Goal: Task Accomplishment & Management: Manage account settings

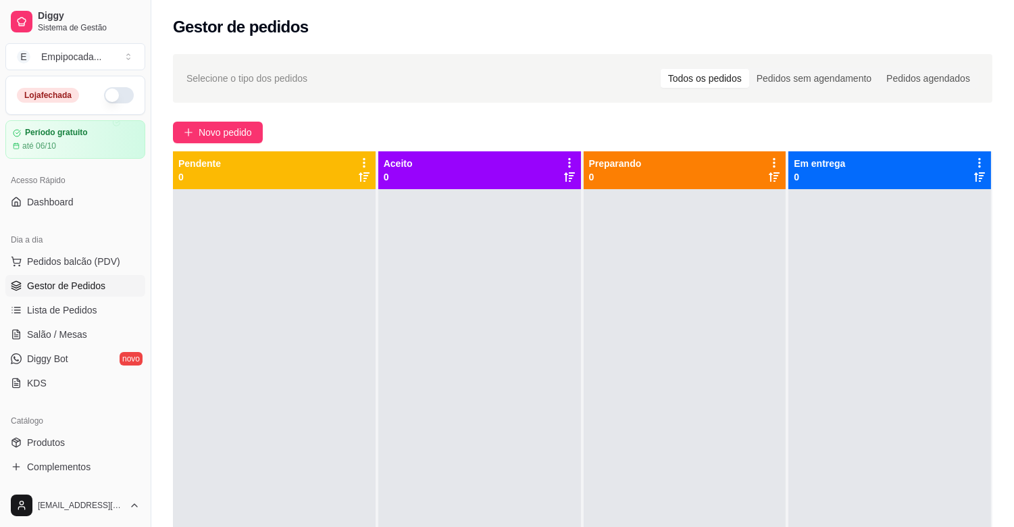
click at [111, 92] on button "button" at bounding box center [119, 95] width 30 height 16
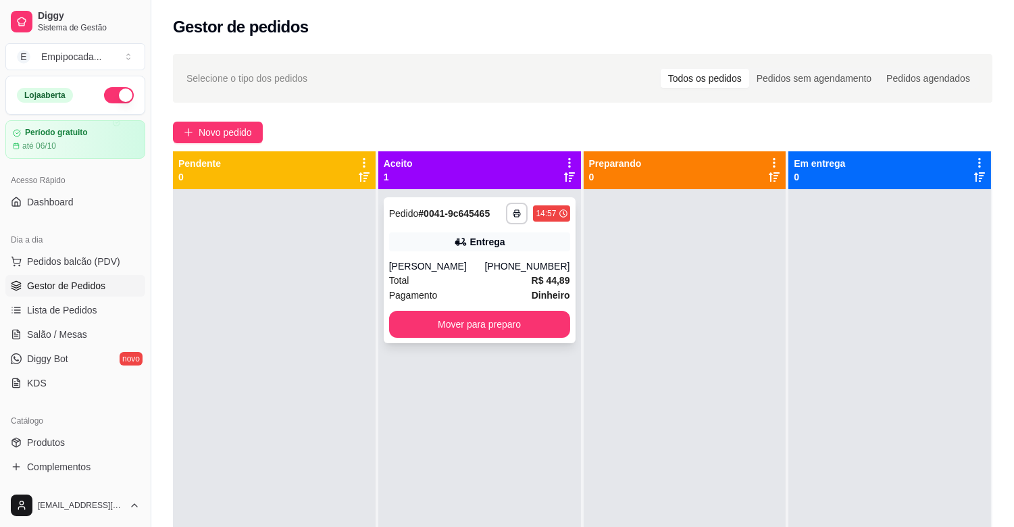
click at [440, 265] on div "[PERSON_NAME]" at bounding box center [437, 267] width 96 height 14
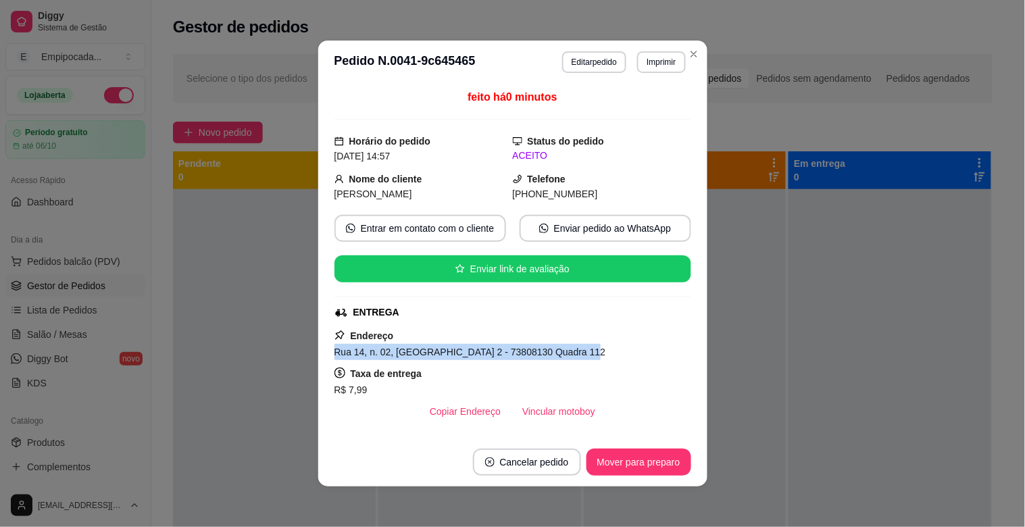
drag, startPoint x: 330, startPoint y: 355, endPoint x: 566, endPoint y: 356, distance: 236.6
click at [566, 356] on div "Rua 14, n. 02, [GEOGRAPHIC_DATA] 2 - 73808130 Quadra 112" at bounding box center [513, 352] width 357 height 16
copy span "Rua 14, n. 02, [GEOGRAPHIC_DATA] 2 - 73808130 Quadra 112"
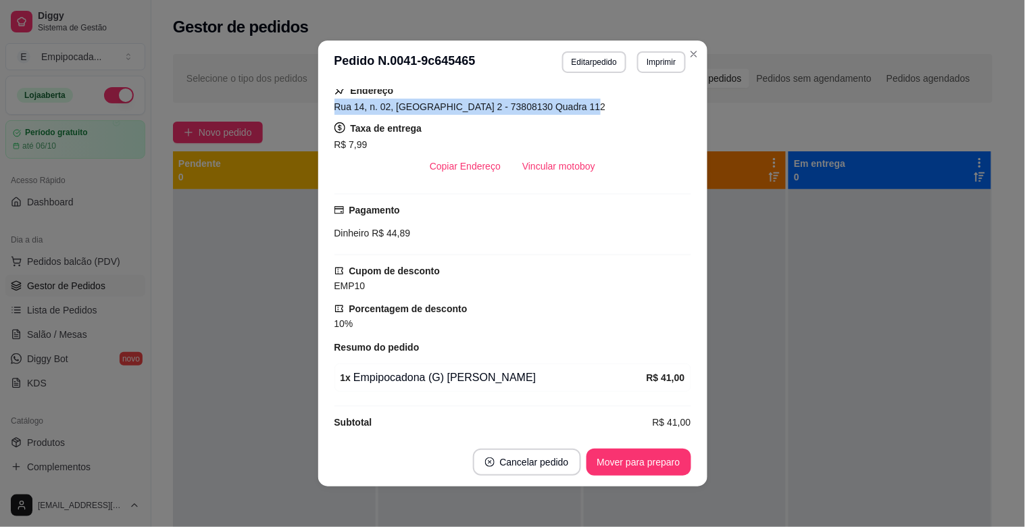
scroll to position [274, 0]
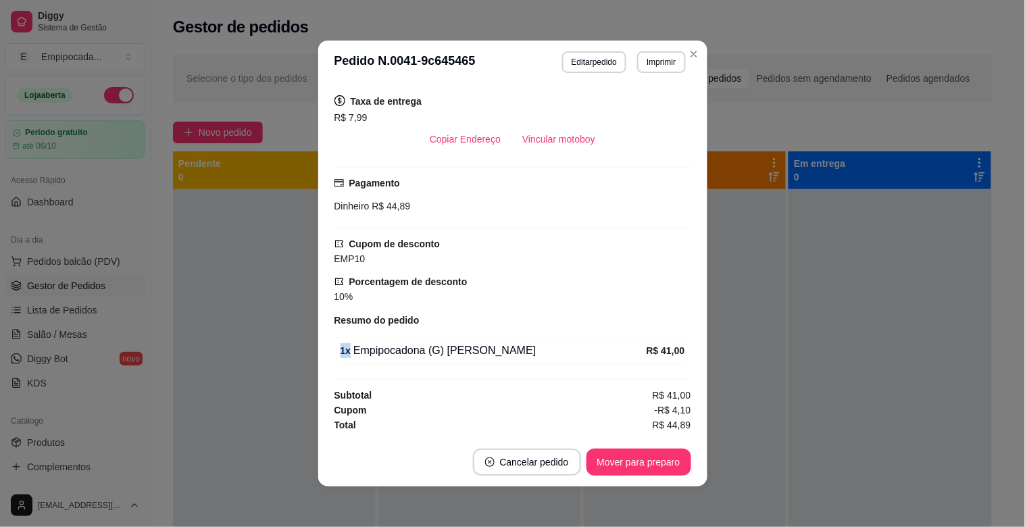
drag, startPoint x: 335, startPoint y: 348, endPoint x: 497, endPoint y: 353, distance: 162.3
click at [497, 353] on div "1 x Empipocadona (G) [PERSON_NAME]" at bounding box center [494, 351] width 306 height 16
drag, startPoint x: 495, startPoint y: 353, endPoint x: 336, endPoint y: 348, distance: 159.6
click at [341, 348] on div "1 x Empipocadona (G) [PERSON_NAME]" at bounding box center [494, 351] width 306 height 16
copy div "1 x Empipocadona (G) [PERSON_NAME]"
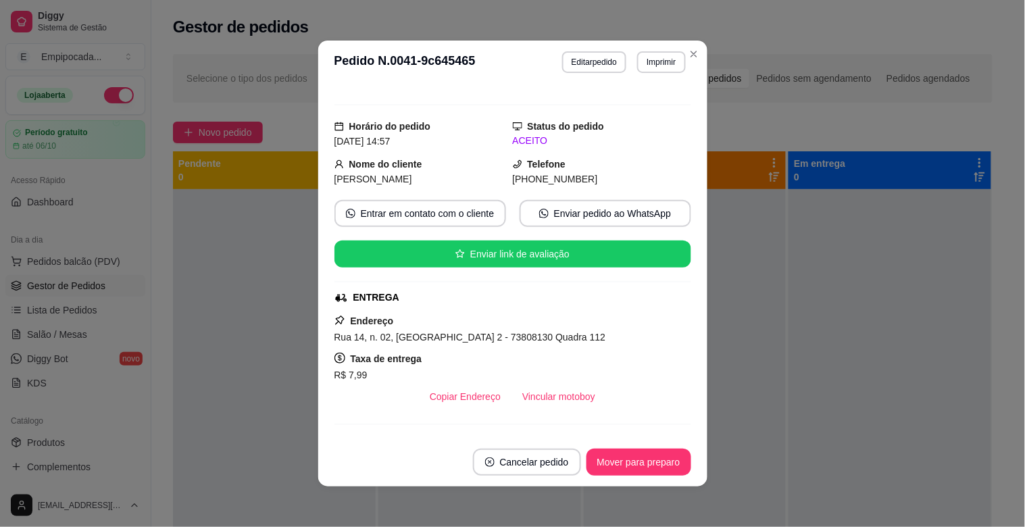
scroll to position [0, 0]
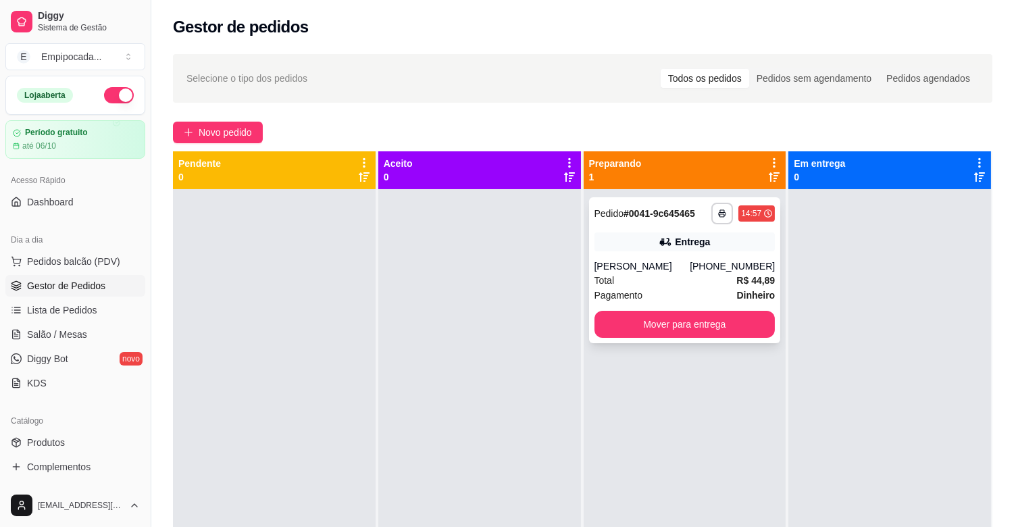
click at [645, 271] on div "[PERSON_NAME]" at bounding box center [643, 267] width 96 height 14
click at [657, 280] on div "Total R$ 44,89" at bounding box center [685, 280] width 181 height 15
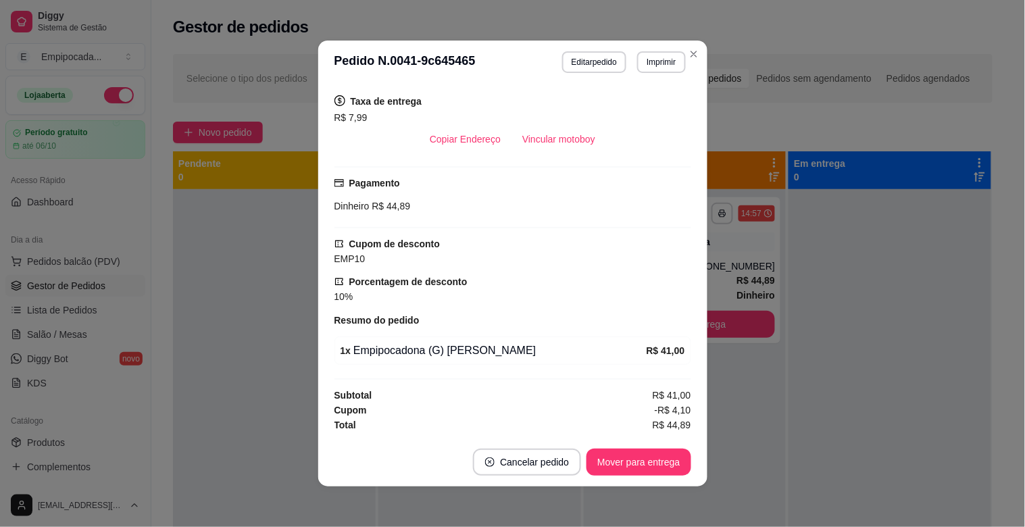
scroll to position [274, 0]
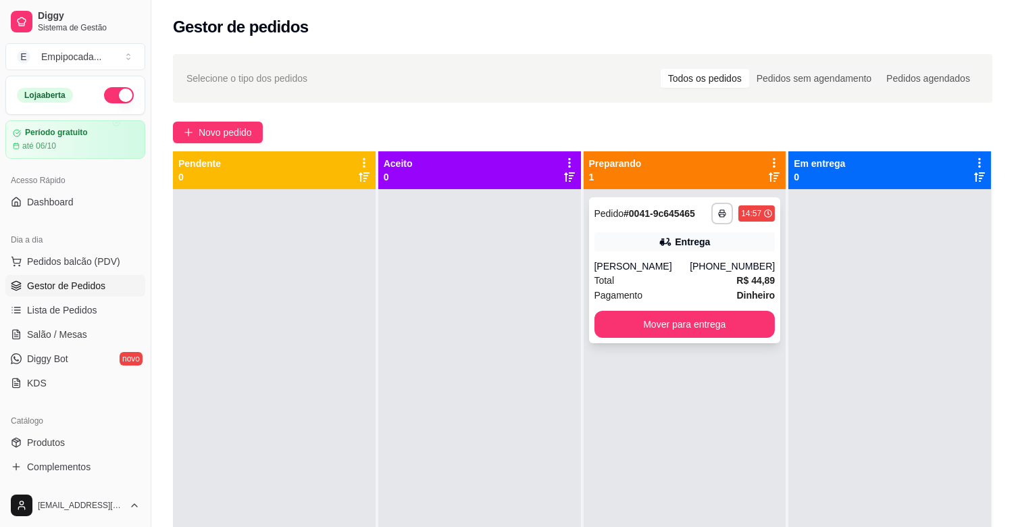
click at [680, 272] on div "[PERSON_NAME]" at bounding box center [643, 267] width 96 height 14
click at [637, 246] on div "Entrega" at bounding box center [685, 241] width 181 height 19
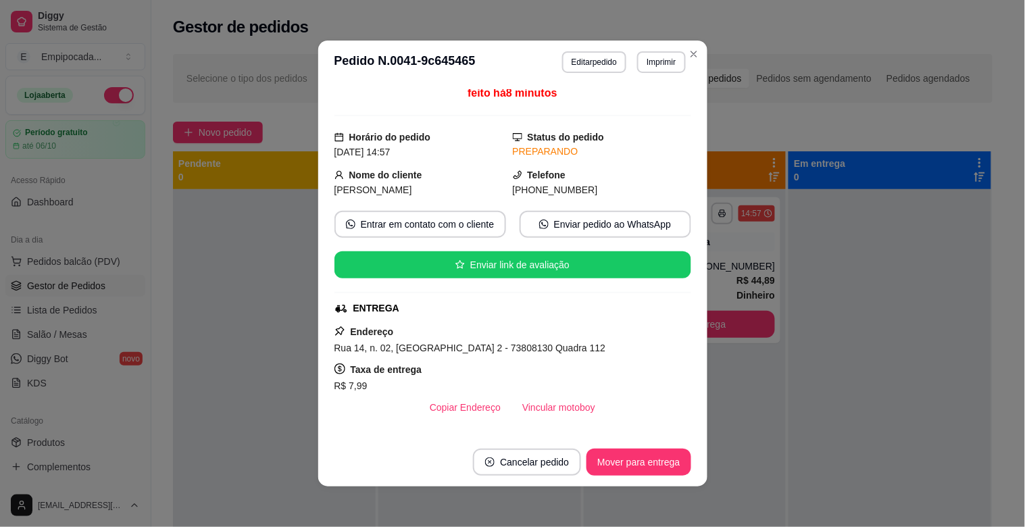
scroll to position [0, 0]
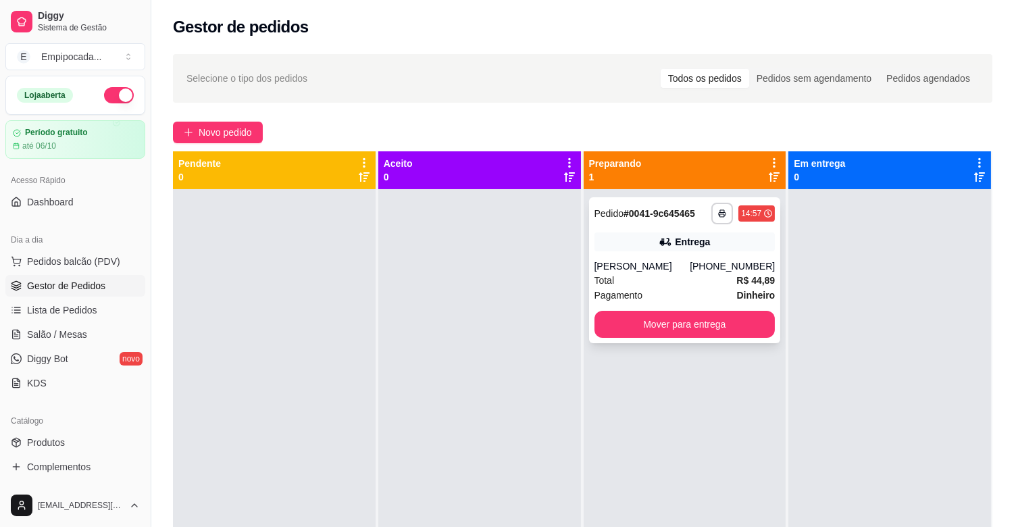
click at [712, 269] on div "[PHONE_NUMBER]" at bounding box center [732, 267] width 85 height 14
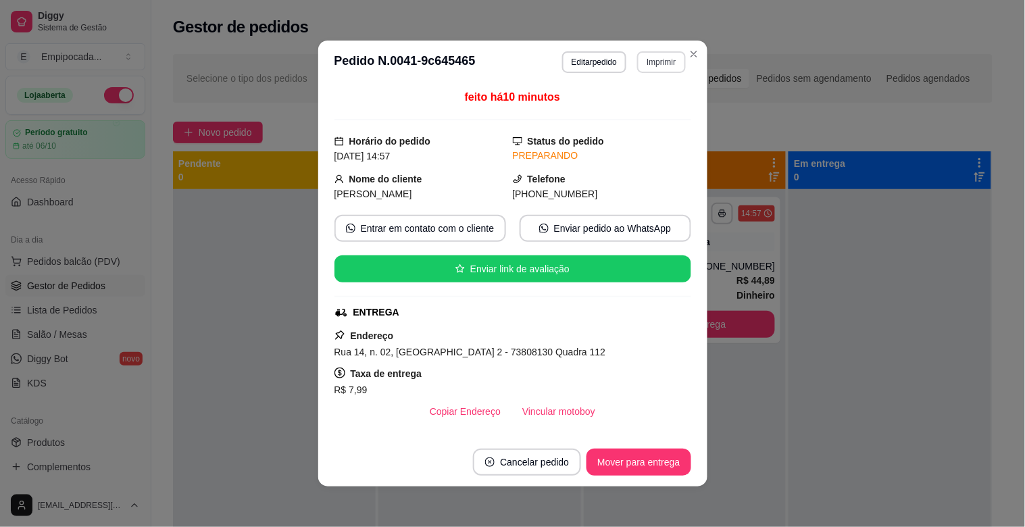
click at [662, 66] on button "Imprimir" at bounding box center [661, 62] width 48 height 22
click at [689, 50] on icon "Close" at bounding box center [694, 54] width 11 height 11
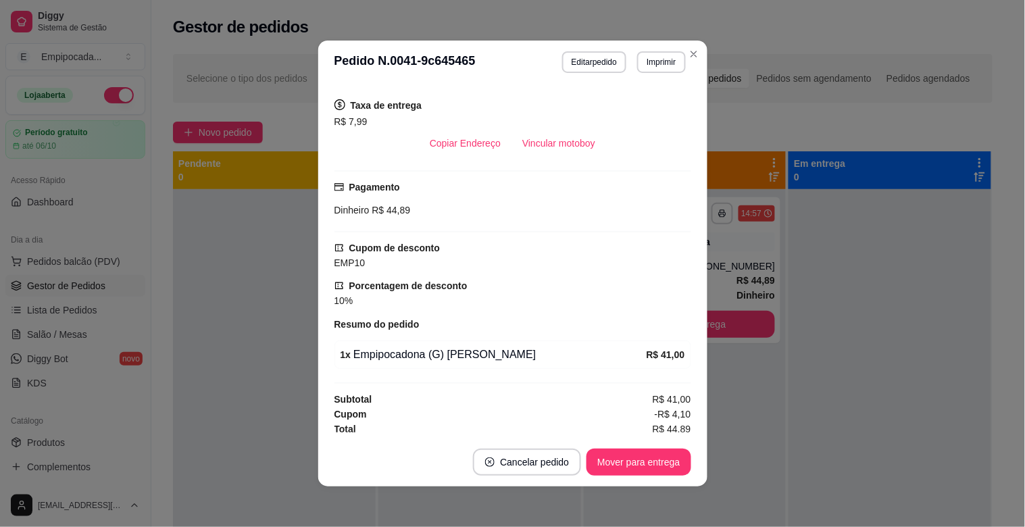
scroll to position [274, 0]
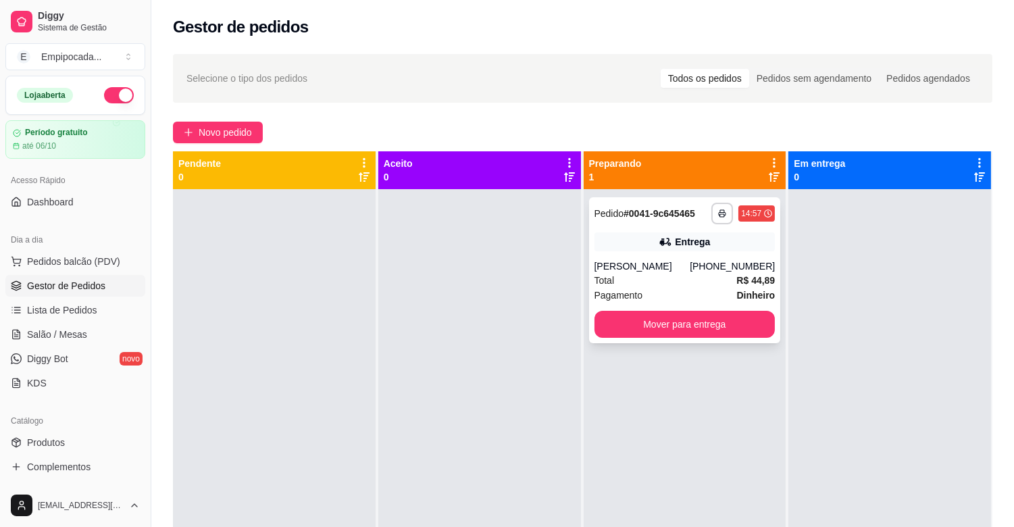
click at [618, 211] on span "Pedido" at bounding box center [610, 213] width 30 height 11
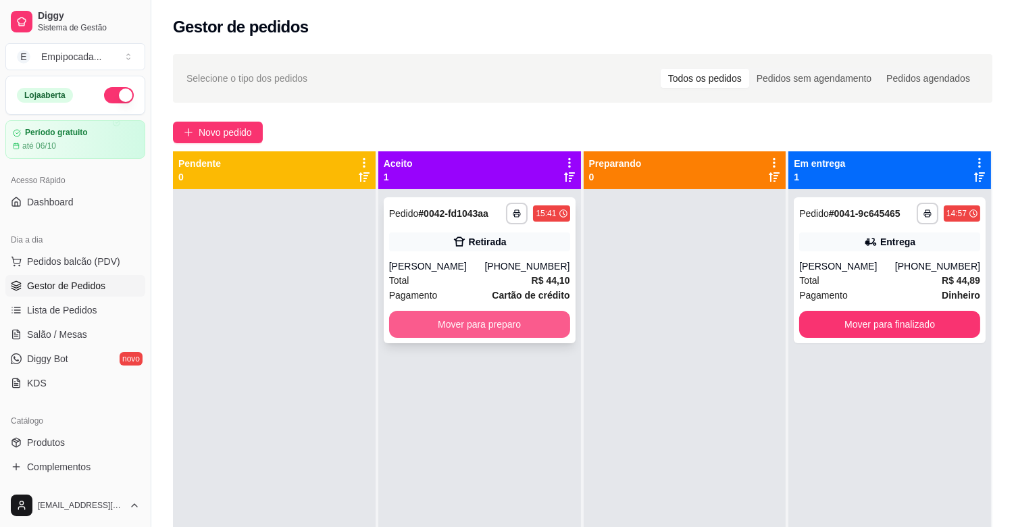
click at [517, 338] on button "Mover para preparo" at bounding box center [479, 324] width 181 height 27
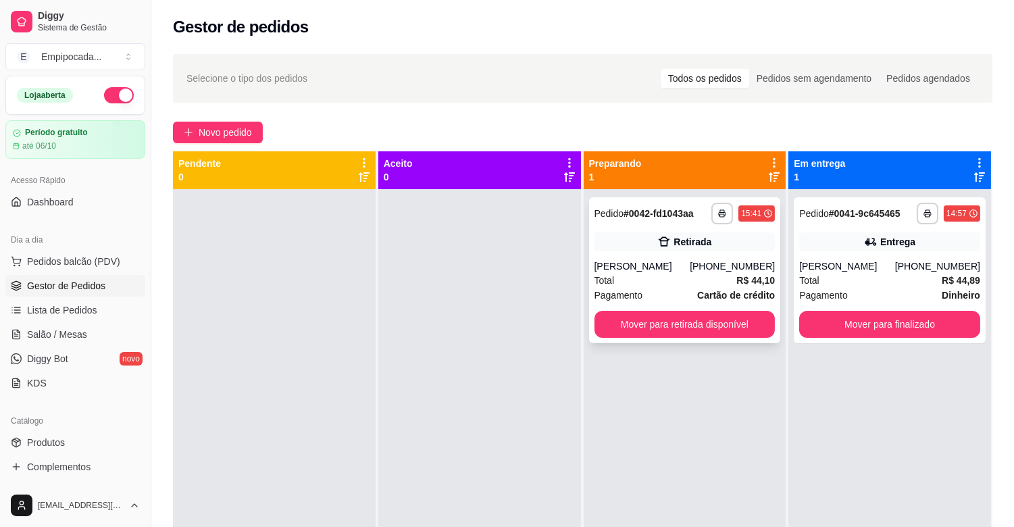
click at [635, 273] on div "[PERSON_NAME]" at bounding box center [643, 267] width 96 height 14
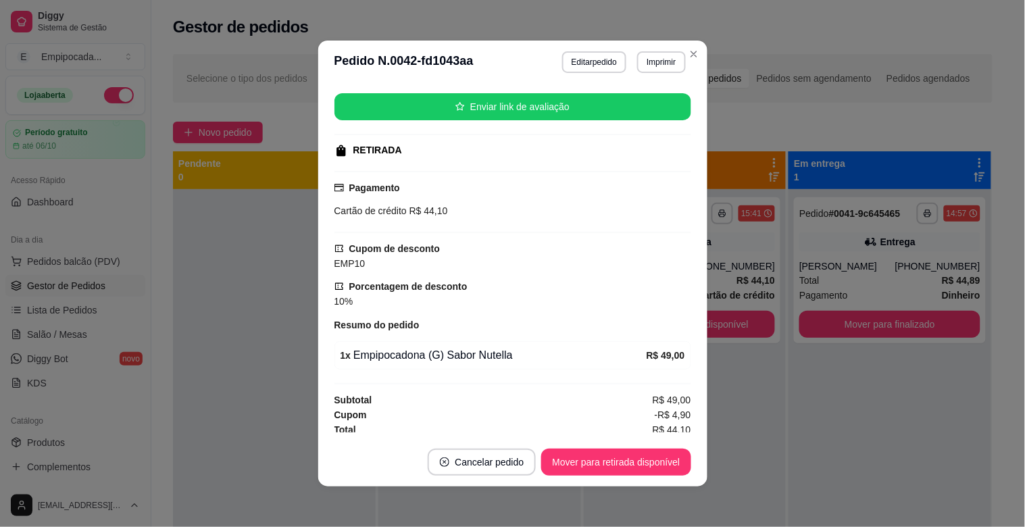
scroll to position [169, 0]
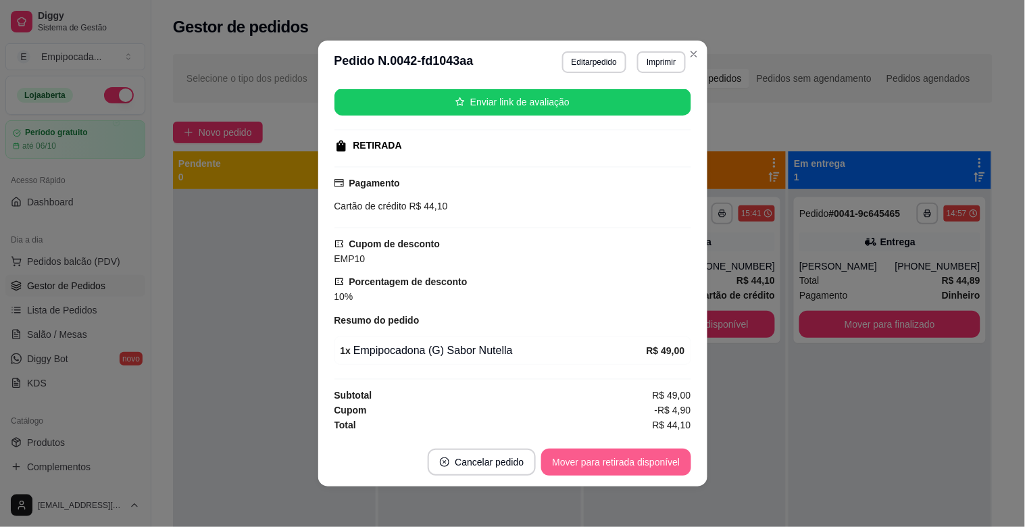
click at [643, 462] on button "Mover para retirada disponível" at bounding box center [615, 462] width 149 height 27
